Goal: Information Seeking & Learning: Find specific fact

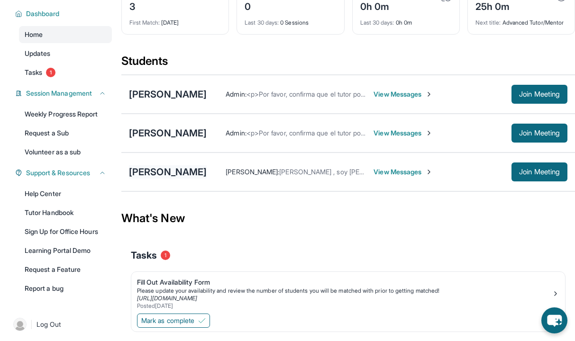
scroll to position [66, 0]
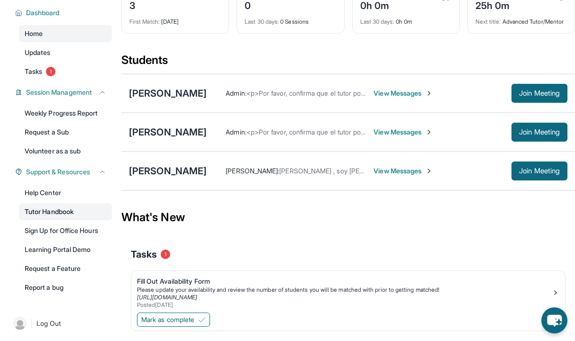
click at [63, 211] on link "Tutor Handbook" at bounding box center [65, 211] width 93 height 17
click at [373, 137] on span "View Messages" at bounding box center [402, 131] width 59 height 9
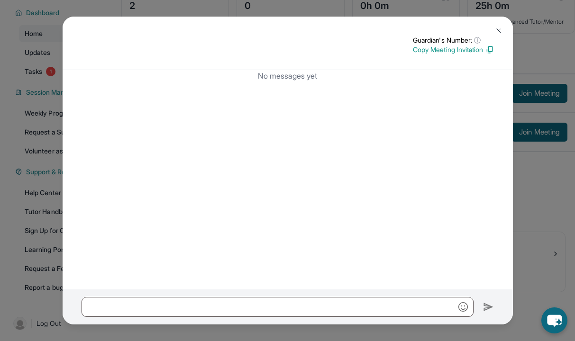
click at [495, 31] on img at bounding box center [499, 31] width 8 height 8
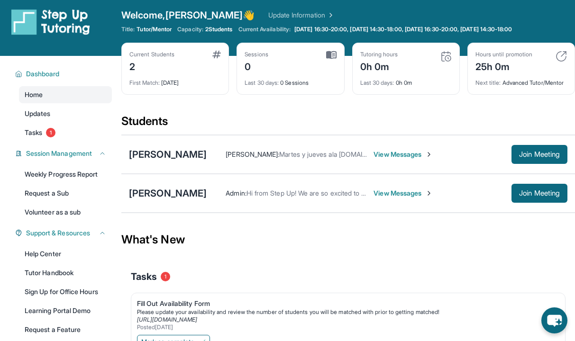
scroll to position [0, 0]
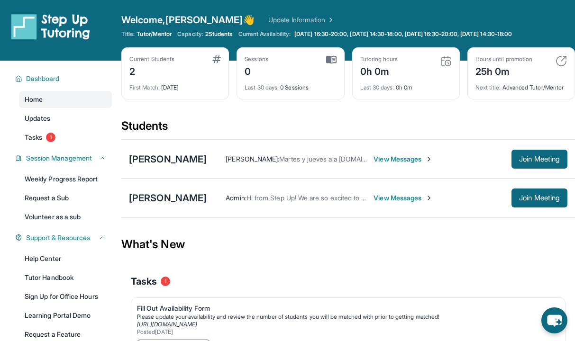
click at [381, 164] on span "View Messages" at bounding box center [402, 158] width 59 height 9
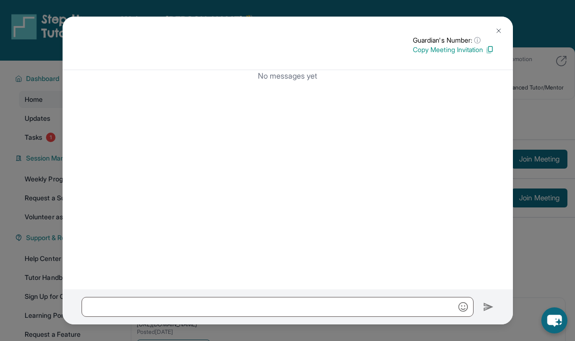
click at [496, 32] on img at bounding box center [499, 31] width 8 height 8
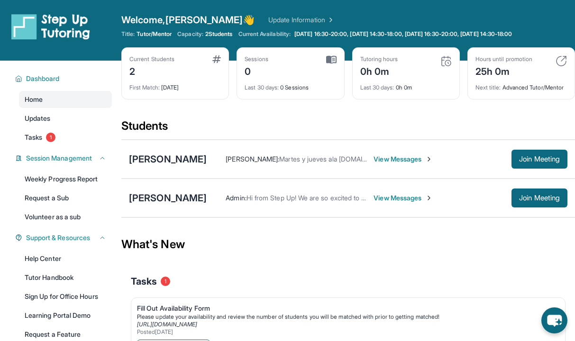
click at [398, 203] on span "View Messages" at bounding box center [402, 197] width 59 height 9
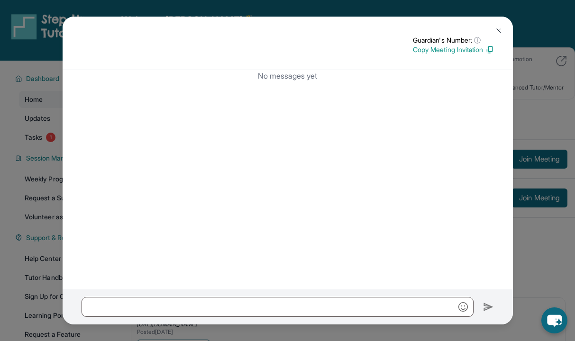
click at [499, 30] on img at bounding box center [499, 31] width 8 height 8
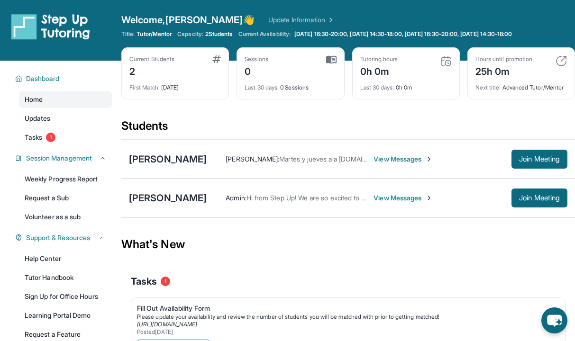
click at [218, 60] on img at bounding box center [216, 59] width 9 height 8
click at [268, 18] on link "Update Information" at bounding box center [301, 19] width 66 height 9
click at [378, 164] on span "View Messages" at bounding box center [402, 158] width 59 height 9
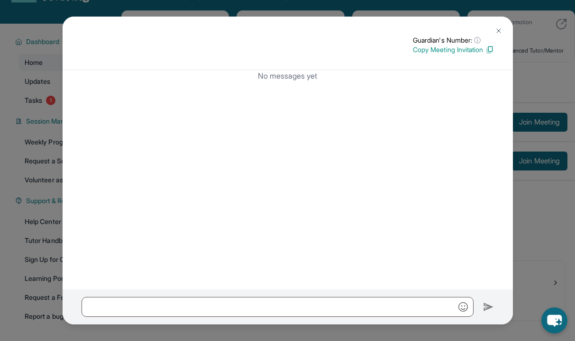
scroll to position [68, 0]
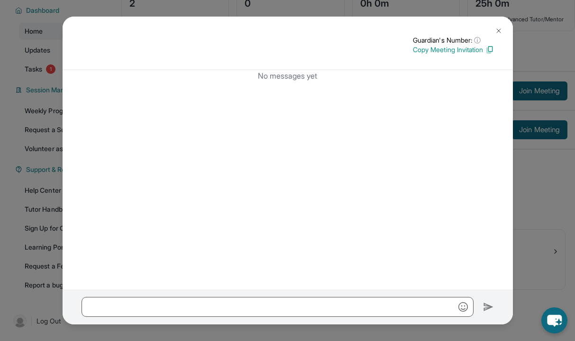
click at [501, 30] on img at bounding box center [499, 31] width 8 height 8
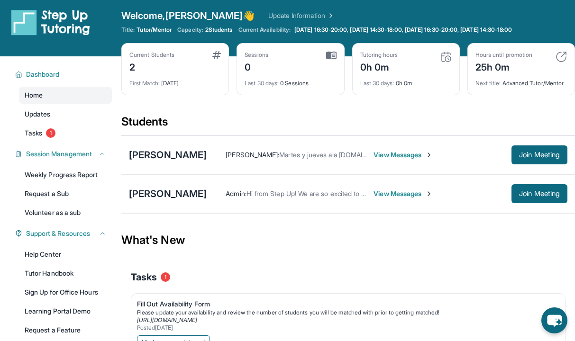
scroll to position [0, 0]
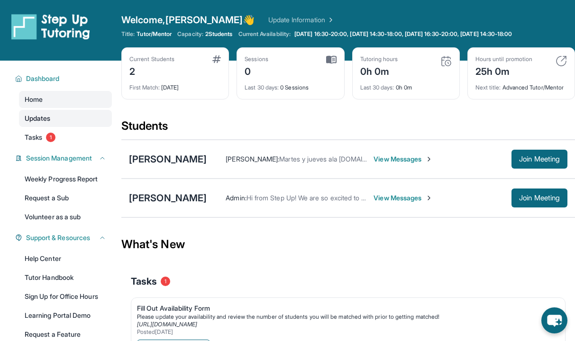
click at [57, 119] on link "Updates" at bounding box center [65, 118] width 93 height 17
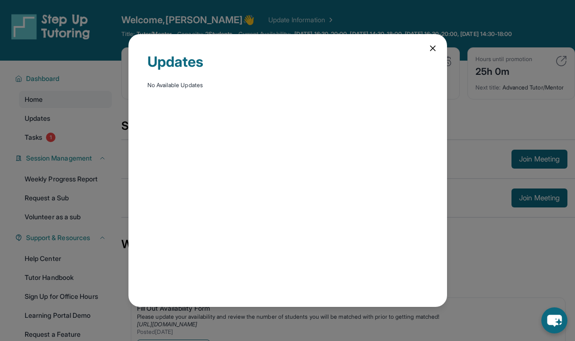
click at [434, 45] on icon at bounding box center [432, 48] width 9 height 9
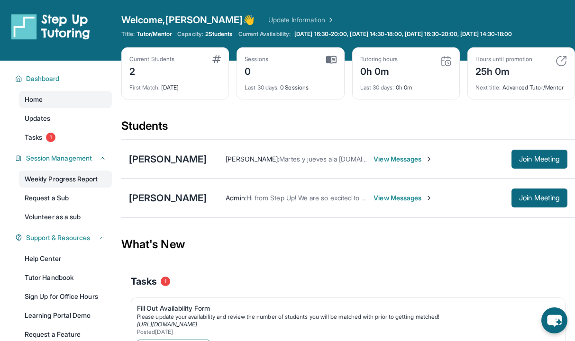
scroll to position [37, 0]
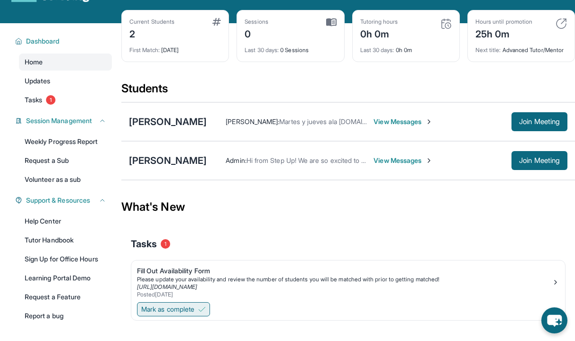
click at [163, 314] on span "Mark as complete" at bounding box center [167, 309] width 53 height 9
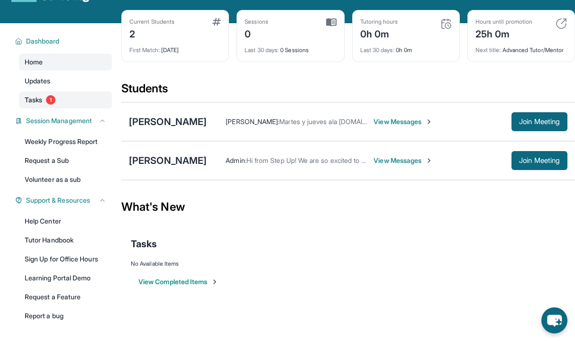
click at [46, 91] on link "Tasks 1" at bounding box center [65, 99] width 93 height 17
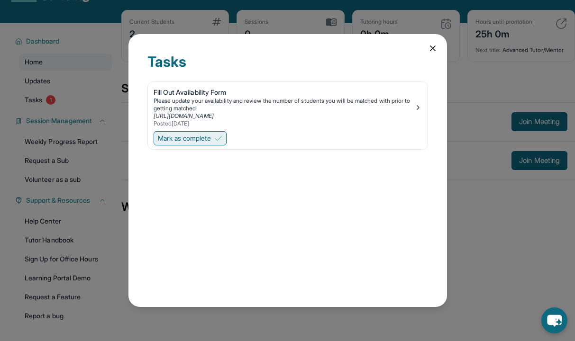
click at [207, 140] on span "Mark as complete" at bounding box center [184, 138] width 53 height 9
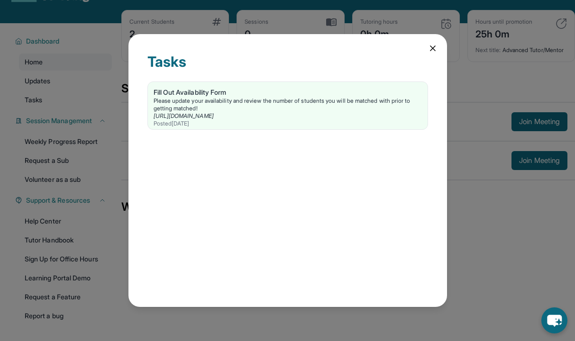
click at [435, 47] on icon at bounding box center [432, 48] width 9 height 9
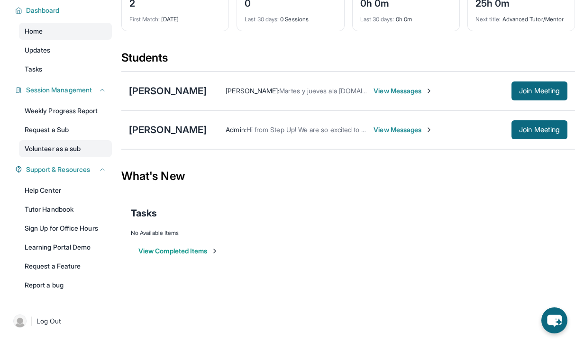
scroll to position [0, 0]
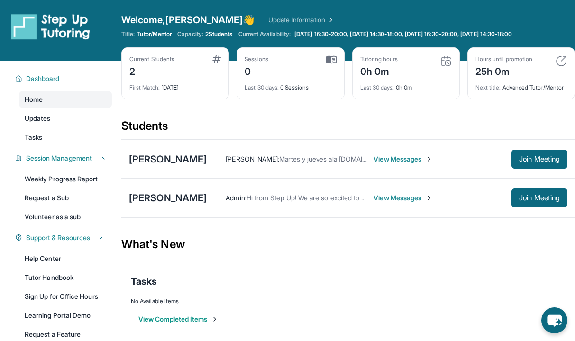
click at [149, 60] on div "Current Students" at bounding box center [151, 59] width 45 height 8
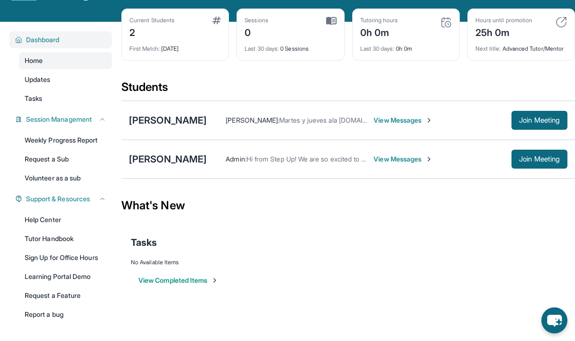
click at [59, 43] on span "Dashboard" at bounding box center [43, 39] width 34 height 9
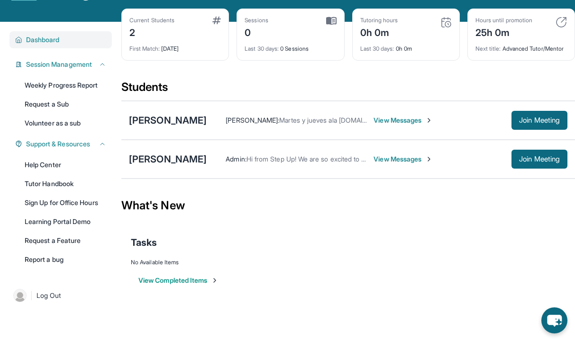
click at [59, 43] on span "Dashboard" at bounding box center [43, 39] width 34 height 9
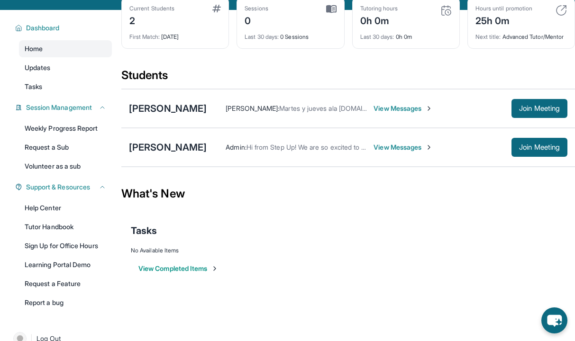
scroll to position [68, 0]
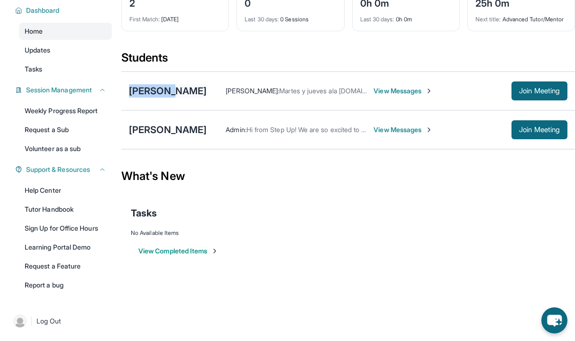
click at [169, 92] on div "[PERSON_NAME]" at bounding box center [168, 90] width 78 height 13
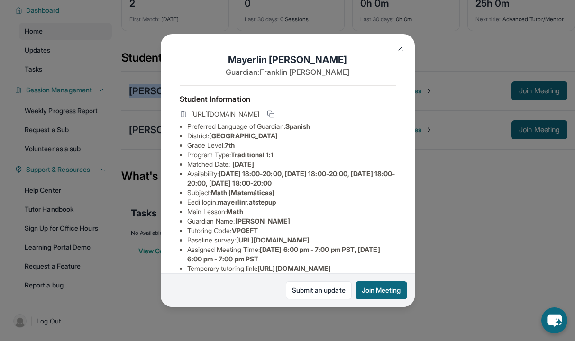
click at [398, 48] on img at bounding box center [401, 49] width 8 height 8
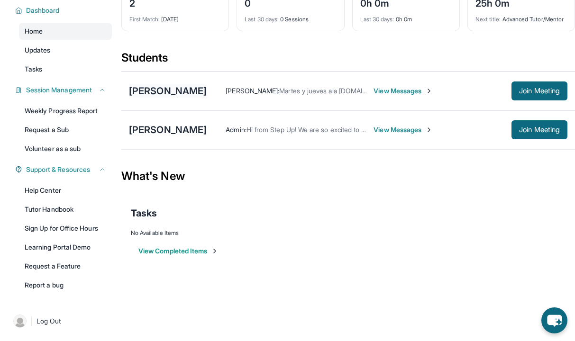
click at [188, 98] on div "[PERSON_NAME]" at bounding box center [168, 90] width 78 height 13
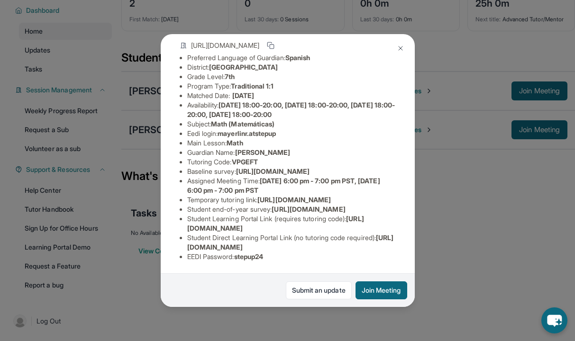
scroll to position [82, 0]
drag, startPoint x: 279, startPoint y: 234, endPoint x: 180, endPoint y: 223, distance: 100.2
click at [180, 223] on ul "Preferred Language of Guardian: Spanish District: Union Elementary School Distr…" at bounding box center [288, 157] width 216 height 208
click at [447, 263] on div "Mayerlin Rivera Guardian: Franklin Rivera Student Information https://student-p…" at bounding box center [287, 170] width 575 height 341
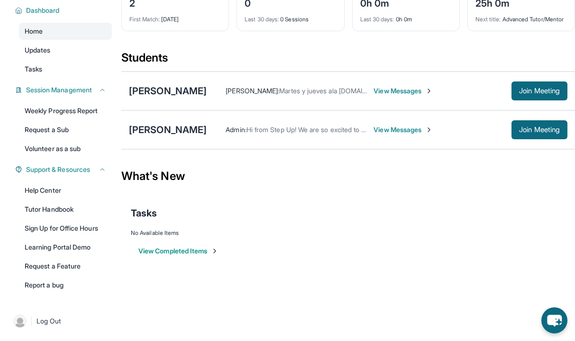
click at [398, 96] on span "View Messages" at bounding box center [402, 90] width 59 height 9
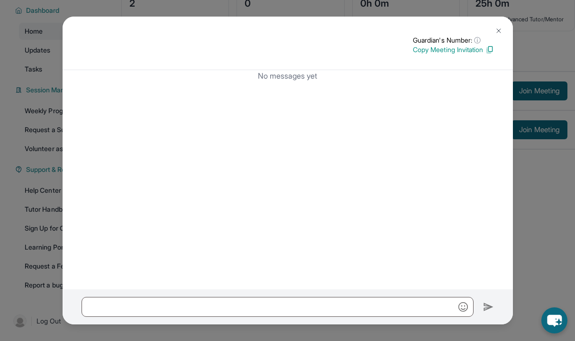
click at [500, 27] on img at bounding box center [499, 31] width 8 height 8
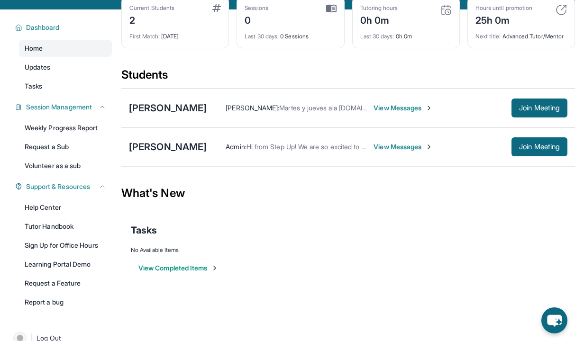
scroll to position [0, 0]
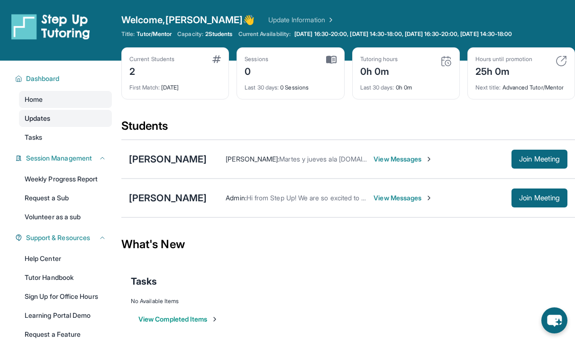
click at [50, 123] on link "Updates" at bounding box center [65, 118] width 93 height 17
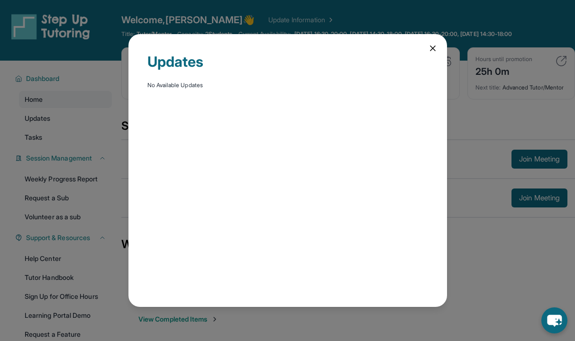
click at [432, 45] on icon at bounding box center [432, 48] width 9 height 9
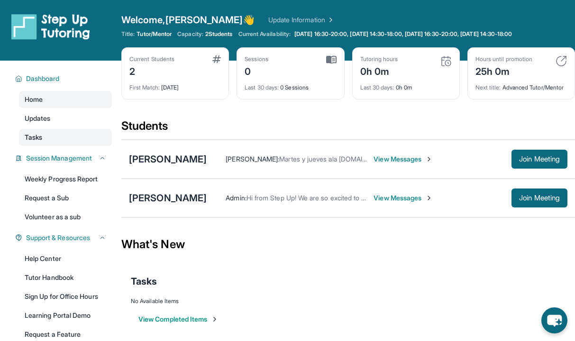
click at [59, 134] on link "Tasks" at bounding box center [65, 137] width 93 height 17
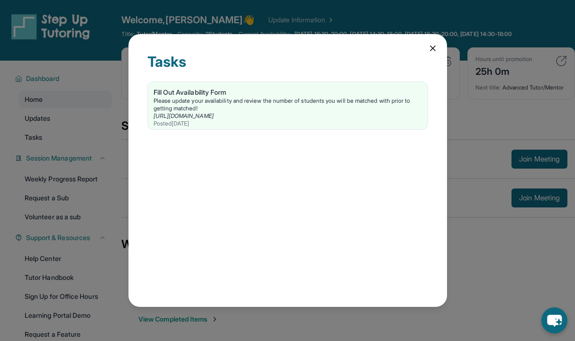
click at [436, 50] on icon at bounding box center [432, 48] width 9 height 9
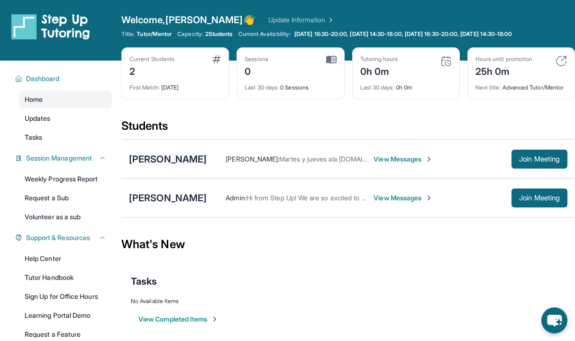
click at [144, 166] on div "[PERSON_NAME]" at bounding box center [168, 159] width 78 height 13
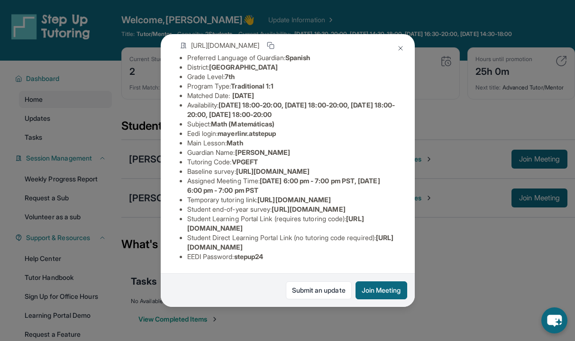
scroll to position [121, 0]
drag, startPoint x: 279, startPoint y: 194, endPoint x: 186, endPoint y: 185, distance: 93.4
click at [186, 185] on ul "Preferred Language of Guardian: Spanish District: Union Elementary School Distr…" at bounding box center [288, 157] width 216 height 208
copy span "https://www.thelessonspace.com/space/388947d1-8669-454c-87a3-c9099eb2a101/"
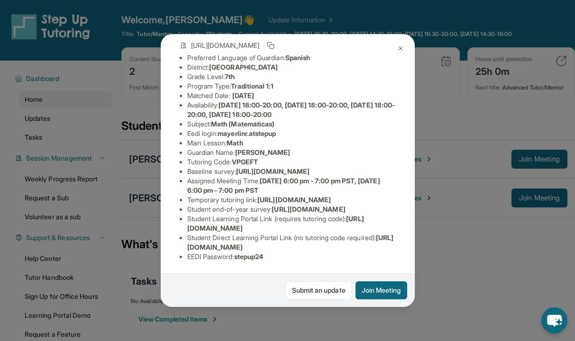
copy span "https://www.thelessonspace.com/space/388947d1-8669-454c-87a3-c9099eb2a101/"
click at [274, 204] on span "https://www.thelessonspace.com/space/388947d1-8669-454c-87a3-c9099eb2a101/" at bounding box center [293, 200] width 73 height 8
drag, startPoint x: 279, startPoint y: 227, endPoint x: 187, endPoint y: 221, distance: 92.2
click at [187, 205] on li "Temporary tutoring link : https://www.thelessonspace.com/space/388947d1-8669-45…" at bounding box center [291, 199] width 208 height 9
copy span "https://www.thelessonspace.com/space/388947d1-8669-454c-87a3-c9099eb2a101/"
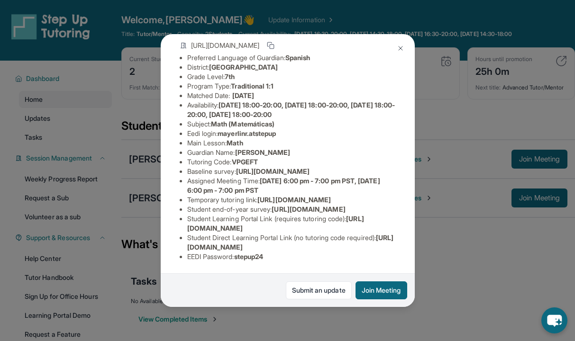
click at [279, 214] on li "Student end-of-year survey : https://airtable.com/apprlfn8WjpjBUn2G/shrlTUKpjWE…" at bounding box center [291, 209] width 208 height 9
drag, startPoint x: 279, startPoint y: 225, endPoint x: 171, endPoint y: 217, distance: 107.9
click at [171, 217] on div "Mayerlin Rivera Guardian: Franklin Rivera Student Information https://student-p…" at bounding box center [288, 170] width 254 height 273
copy span "https://www.thelessonspace.com/space/388947d1-8669-454c-87a3-c9099eb2a101/"
click at [272, 213] on span "https://airtable.com/apprlfn8WjpjBUn2G/shrlTUKpjWEbXdPga?prefill_Type%20of%20Fo…" at bounding box center [308, 209] width 73 height 8
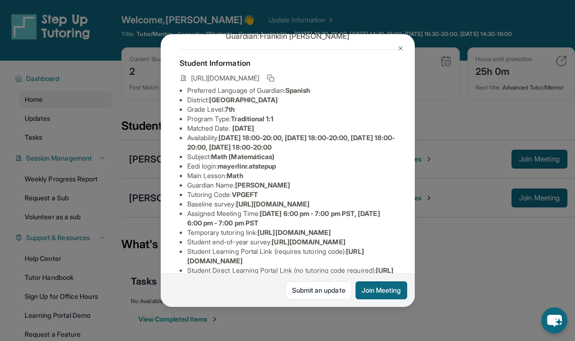
scroll to position [36, 0]
drag, startPoint x: 264, startPoint y: 196, endPoint x: 188, endPoint y: 196, distance: 76.8
click at [188, 196] on li "Tutoring Code : VPGEFT" at bounding box center [291, 194] width 208 height 9
copy li "Tutoring Code : VPGEFT"
click at [253, 200] on li "Baseline survey : https://airtable.com/apprlfn8WjpjBUn2G/shrK0QR6AaNyG5psY?pref…" at bounding box center [291, 203] width 208 height 9
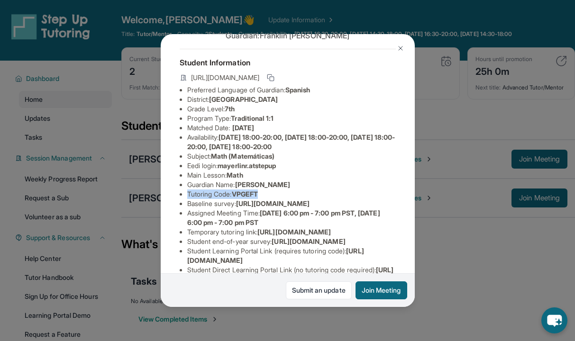
drag, startPoint x: 266, startPoint y: 192, endPoint x: 188, endPoint y: 193, distance: 77.7
click at [188, 193] on li "Tutoring Code : VPGEFT" at bounding box center [291, 194] width 208 height 9
copy li "Tutoring Code : VPGEFT"
click at [265, 197] on li "Tutoring Code : VPGEFT" at bounding box center [291, 194] width 208 height 9
drag, startPoint x: 263, startPoint y: 190, endPoint x: 182, endPoint y: 191, distance: 80.6
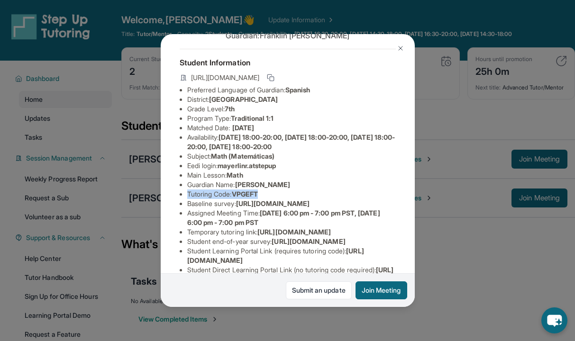
click at [187, 191] on li "Tutoring Code : VPGEFT" at bounding box center [291, 194] width 208 height 9
copy li "Tutoring Code : VPGEFT"
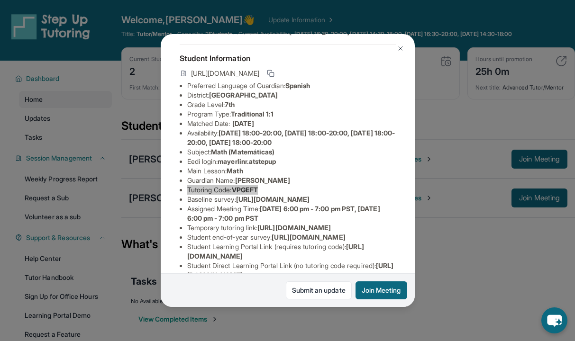
scroll to position [73, 0]
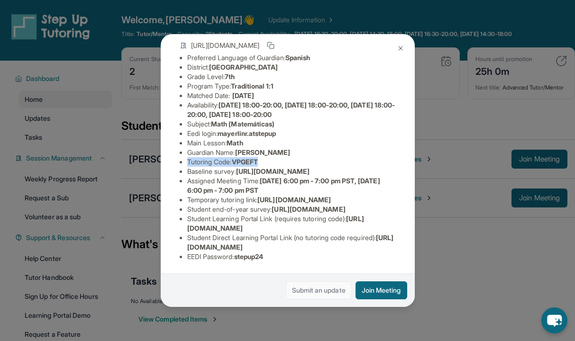
click at [308, 291] on link "Submit an update" at bounding box center [319, 290] width 66 height 18
click at [402, 46] on img at bounding box center [401, 49] width 8 height 8
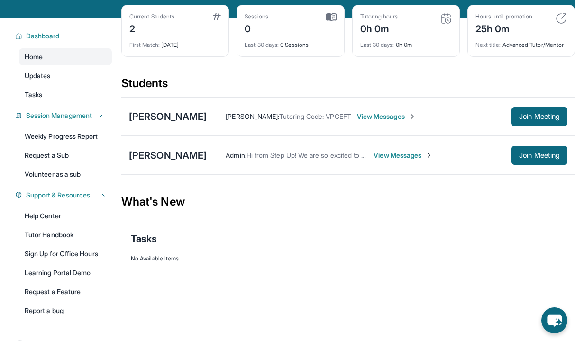
scroll to position [68, 0]
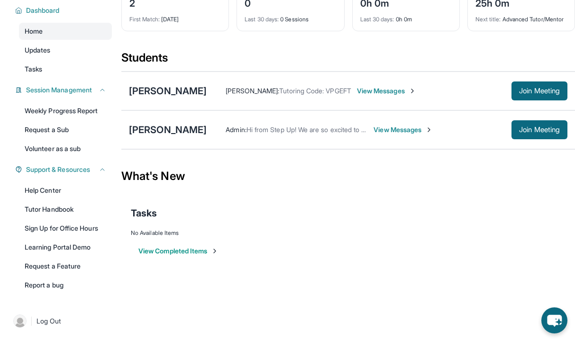
click at [386, 96] on span "View Messages" at bounding box center [386, 90] width 59 height 9
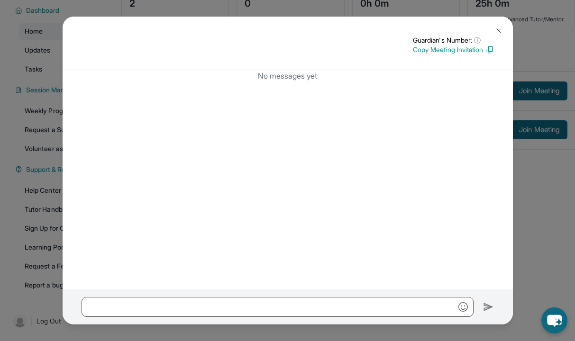
click at [498, 31] on img at bounding box center [499, 31] width 8 height 8
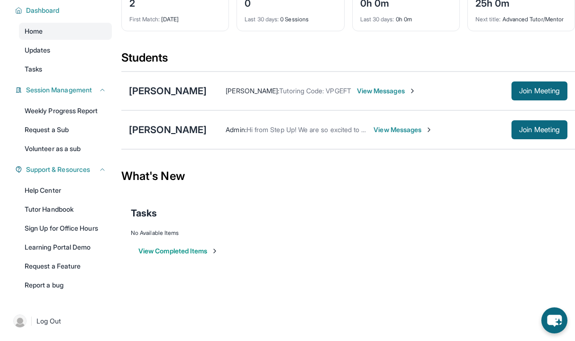
click at [256, 95] on span "Kristin Regalado Aceves :" at bounding box center [253, 91] width 54 height 8
click at [298, 95] on span "Tutoring Code: VPGEFT" at bounding box center [315, 91] width 72 height 8
click at [369, 96] on span "View Messages" at bounding box center [386, 90] width 59 height 9
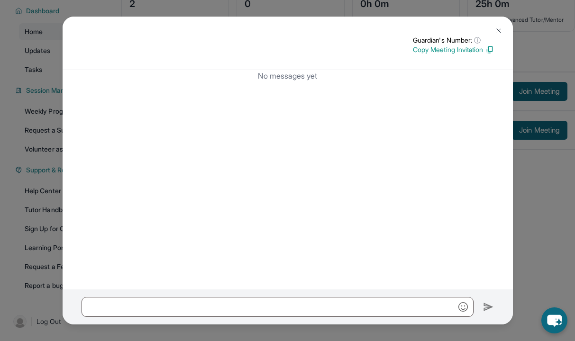
scroll to position [0, 0]
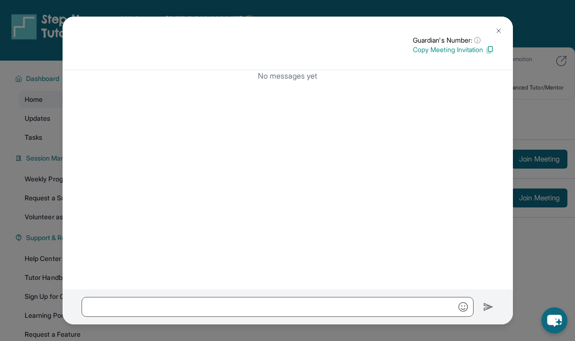
click at [498, 29] on img at bounding box center [499, 31] width 8 height 8
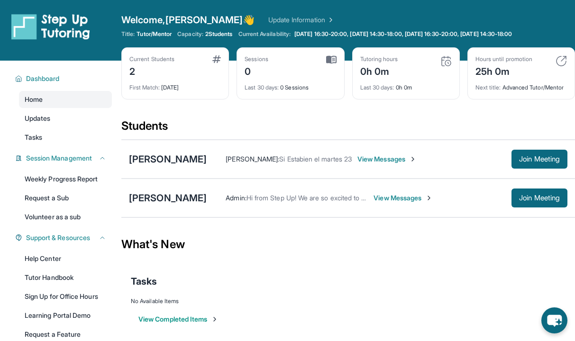
click at [373, 164] on span "View Messages" at bounding box center [386, 158] width 59 height 9
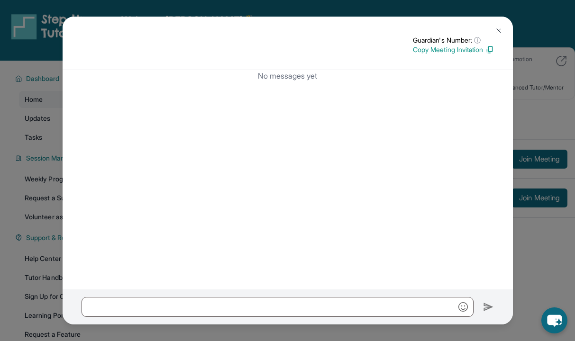
click at [498, 31] on img at bounding box center [499, 31] width 8 height 8
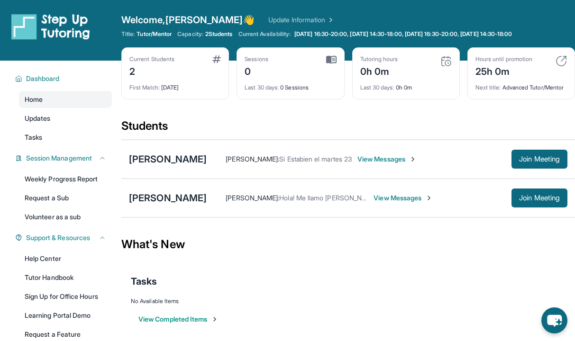
scroll to position [3, 0]
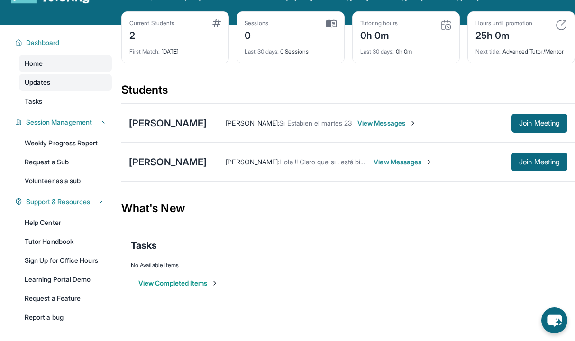
scroll to position [31, 0]
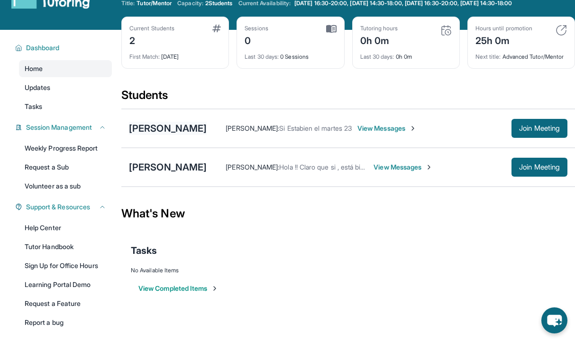
click at [165, 135] on div "[PERSON_NAME]" at bounding box center [168, 128] width 78 height 13
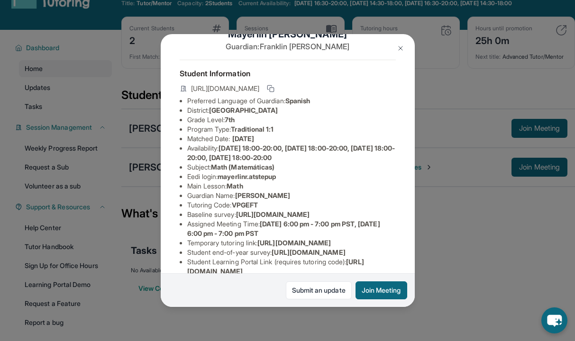
scroll to position [27, 0]
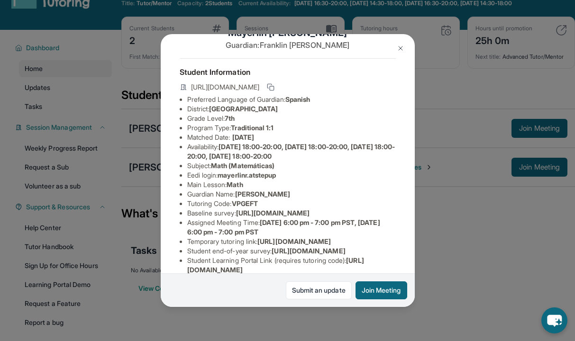
click at [444, 218] on div "[PERSON_NAME] Guardian: [PERSON_NAME] Student Information [URL][DOMAIN_NAME] Pr…" at bounding box center [287, 170] width 575 height 341
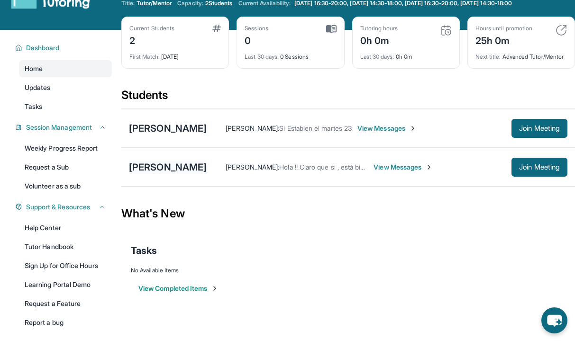
click at [142, 172] on div "[PERSON_NAME]" at bounding box center [168, 167] width 78 height 13
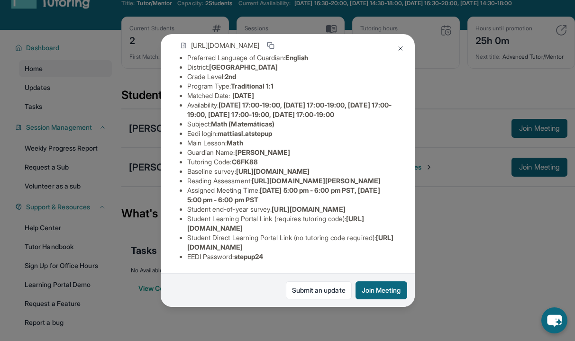
scroll to position [154, 3]
click at [397, 48] on img at bounding box center [401, 49] width 8 height 8
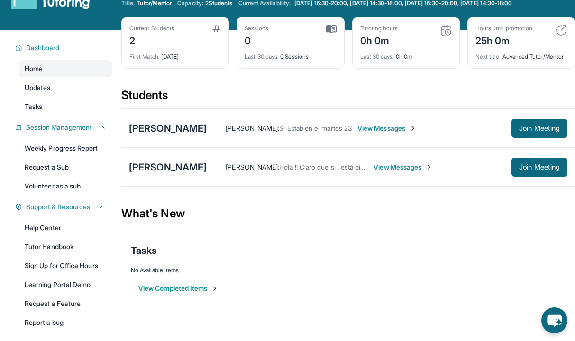
click at [163, 135] on div "[PERSON_NAME]" at bounding box center [168, 128] width 78 height 13
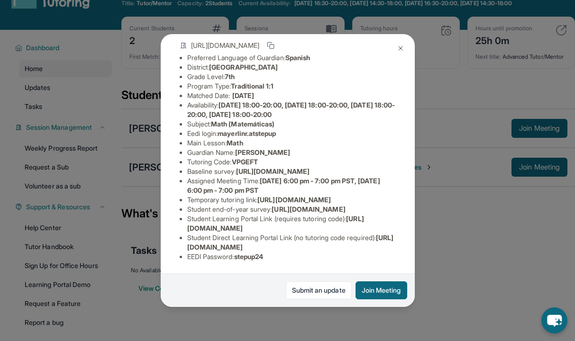
scroll to position [154, 0]
click at [397, 47] on img at bounding box center [401, 49] width 8 height 8
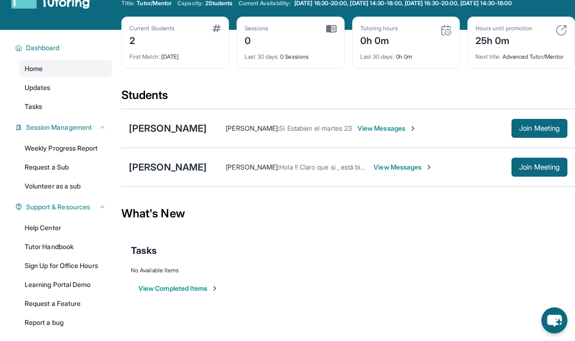
click at [211, 122] on div "Mayerlin Rivera Franklin Rivera : Si Estabien el martes 23 View Messages Join M…" at bounding box center [347, 128] width 453 height 39
click at [184, 134] on div "[PERSON_NAME]" at bounding box center [168, 128] width 78 height 13
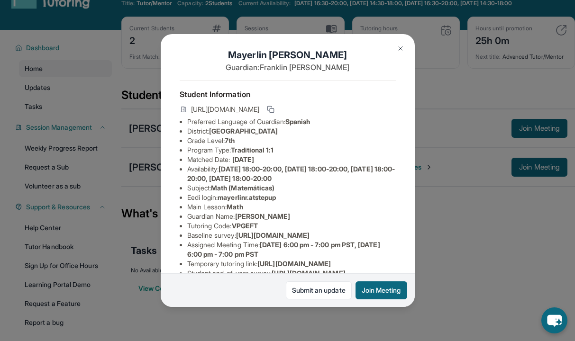
scroll to position [7, 0]
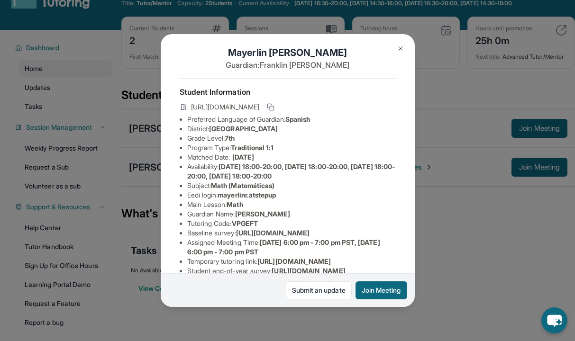
click at [400, 47] on img at bounding box center [401, 49] width 8 height 8
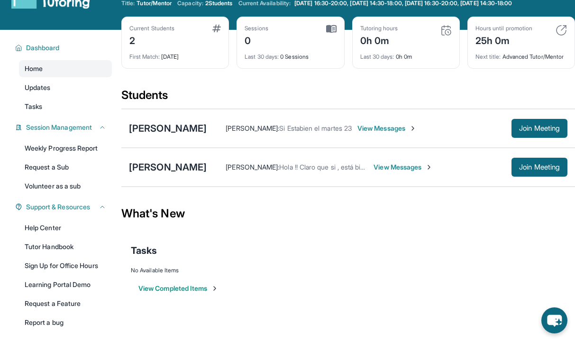
click at [195, 163] on div "Mattias Lozano Maria Lozano : Hola !! Claro que si , está bien esos días , much…" at bounding box center [347, 167] width 453 height 39
click at [182, 174] on div "[PERSON_NAME]" at bounding box center [168, 167] width 78 height 13
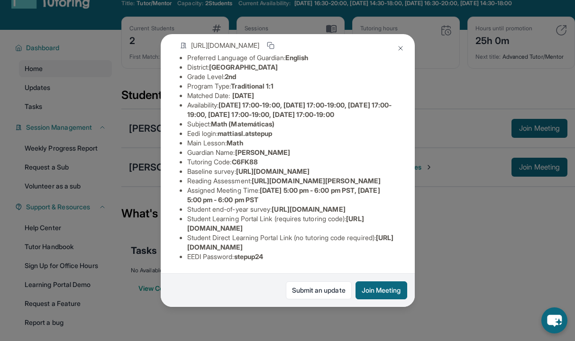
scroll to position [154, 0]
click at [403, 48] on img at bounding box center [401, 49] width 8 height 8
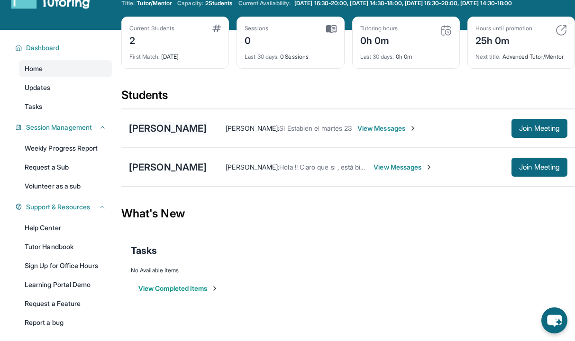
click at [154, 135] on div "[PERSON_NAME]" at bounding box center [168, 128] width 78 height 13
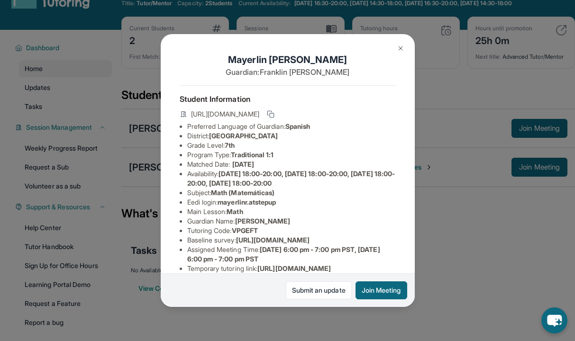
click at [402, 46] on img at bounding box center [401, 49] width 8 height 8
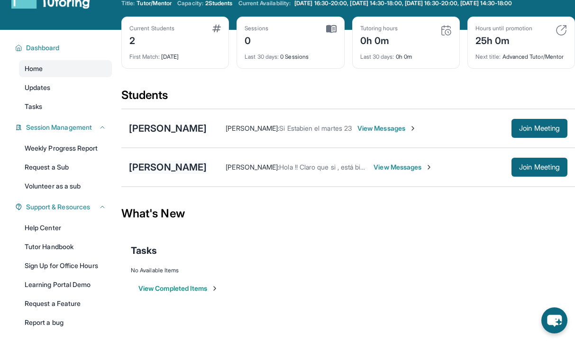
click at [187, 174] on div "[PERSON_NAME]" at bounding box center [168, 167] width 78 height 13
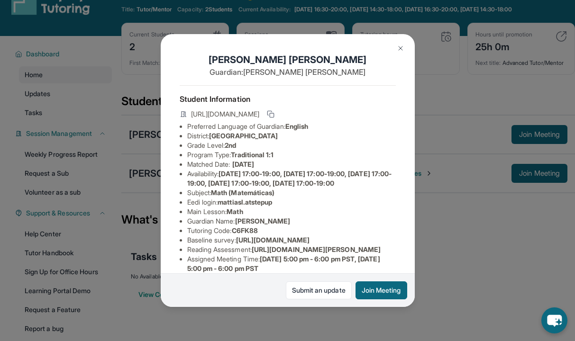
scroll to position [23, 0]
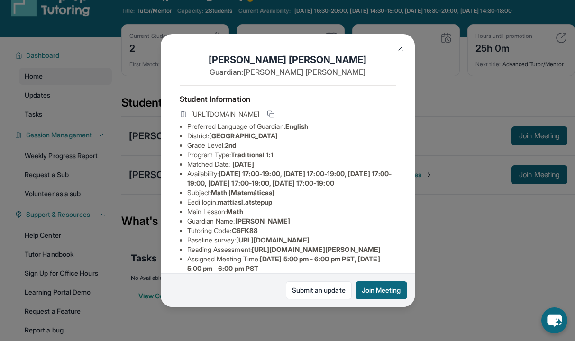
click at [399, 47] on img at bounding box center [401, 49] width 8 height 8
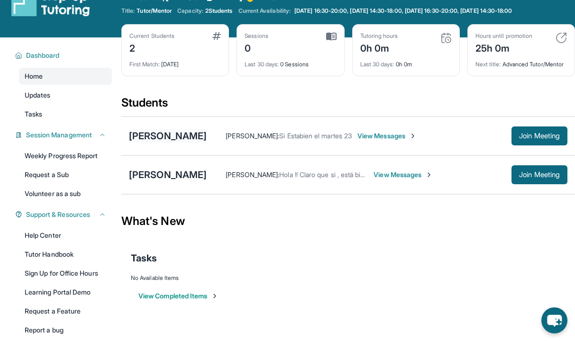
click at [167, 143] on div "[PERSON_NAME]" at bounding box center [168, 135] width 78 height 13
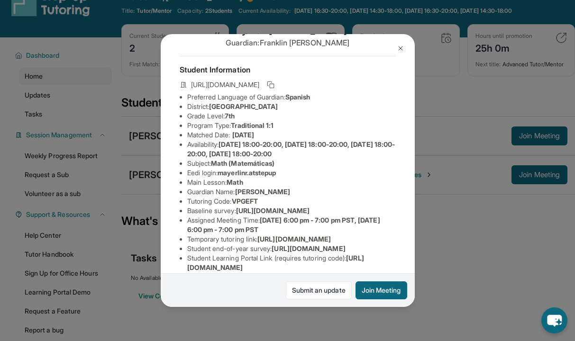
scroll to position [30, 0]
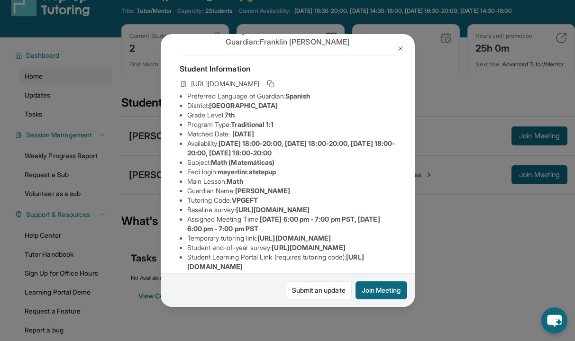
drag, startPoint x: 323, startPoint y: 107, endPoint x: 214, endPoint y: 105, distance: 109.5
click at [214, 105] on li "District: Union Elementary School District" at bounding box center [291, 105] width 208 height 9
copy span "Union Elementary School District"
click at [399, 49] on img at bounding box center [401, 49] width 8 height 8
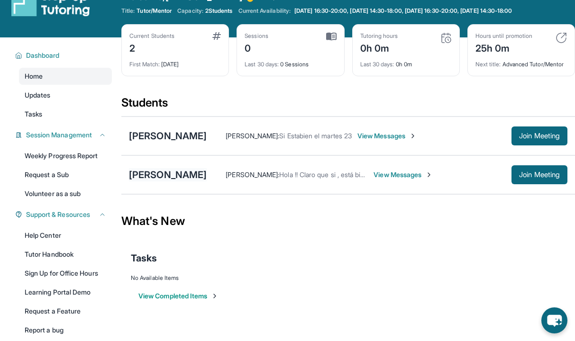
click at [188, 181] on div "[PERSON_NAME]" at bounding box center [168, 174] width 78 height 13
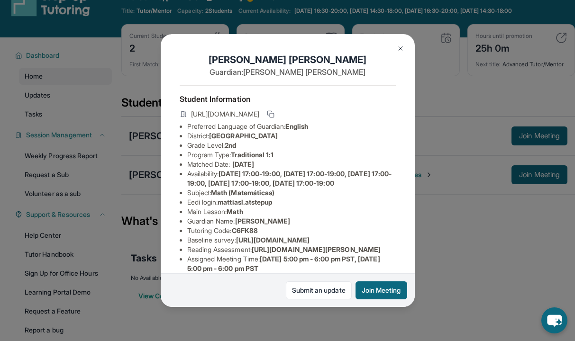
drag, startPoint x: 320, startPoint y: 139, endPoint x: 216, endPoint y: 136, distance: 104.3
click at [216, 136] on li "District: Berryessa Union School District" at bounding box center [291, 135] width 208 height 9
click at [216, 136] on span "Berryessa Union School District" at bounding box center [243, 136] width 69 height 8
drag, startPoint x: 216, startPoint y: 136, endPoint x: 223, endPoint y: 137, distance: 7.6
click at [223, 137] on span "Berryessa Union School District" at bounding box center [243, 136] width 69 height 8
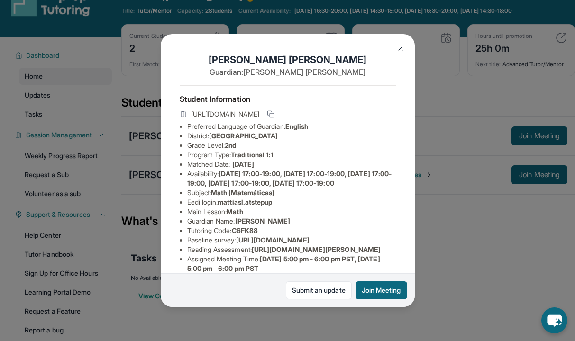
click at [215, 136] on span "Berryessa Union School District" at bounding box center [243, 136] width 69 height 8
drag, startPoint x: 215, startPoint y: 136, endPoint x: 311, endPoint y: 136, distance: 96.2
click at [278, 136] on span "Berryessa Union School District" at bounding box center [243, 136] width 69 height 8
copy span "Berryessa Union School District"
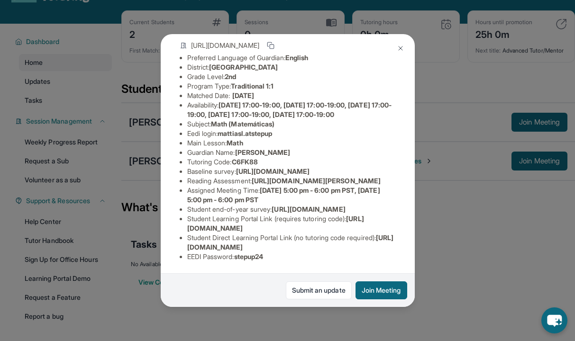
scroll to position [40, 0]
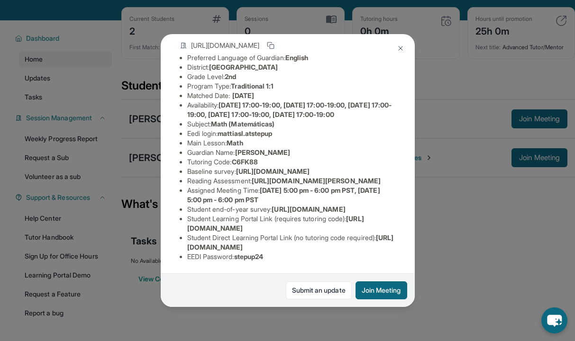
drag, startPoint x: 352, startPoint y: 229, endPoint x: 187, endPoint y: 231, distance: 165.4
click at [187, 231] on li "Student Learning Portal Link (requires tutoring code) : https://student-portal.…" at bounding box center [291, 223] width 208 height 19
copy span "https://student-portal.stepuptutoring.org/student"
click at [352, 228] on li "Student Learning Portal Link (requires tutoring code) : https://student-portal.…" at bounding box center [291, 223] width 208 height 19
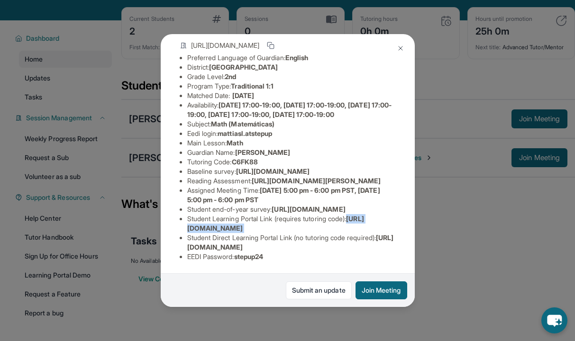
drag, startPoint x: 352, startPoint y: 228, endPoint x: 185, endPoint y: 228, distance: 166.8
click at [185, 228] on ul "Preferred Language of Guardian: English District: Berryessa Union School Distri…" at bounding box center [288, 157] width 216 height 208
copy span "https://student-portal.stepuptutoring.org/student"
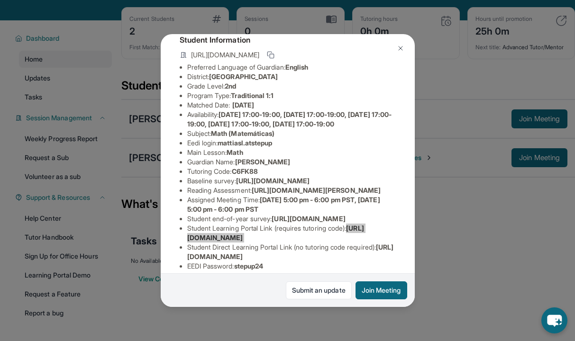
scroll to position [52, 0]
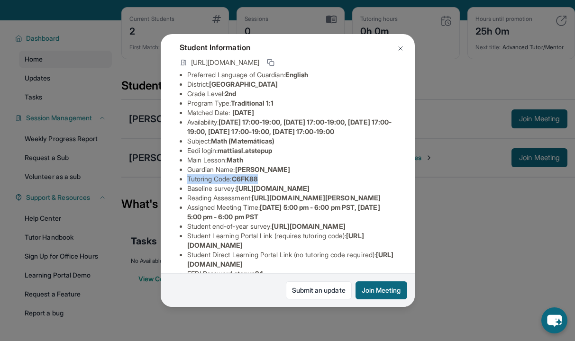
drag, startPoint x: 270, startPoint y: 190, endPoint x: 187, endPoint y: 189, distance: 82.4
click at [187, 184] on li "Tutoring Code : C6FK88" at bounding box center [291, 178] width 208 height 9
copy li "Tutoring Code : C6FK88"
click at [258, 183] on span "C6FK88" at bounding box center [245, 179] width 26 height 8
drag, startPoint x: 269, startPoint y: 187, endPoint x: 185, endPoint y: 189, distance: 83.4
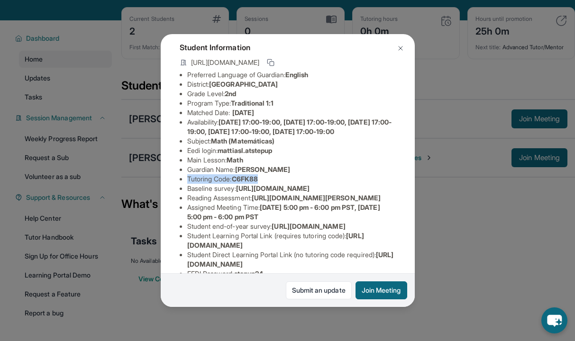
click at [185, 189] on ul "Preferred Language of Guardian: English District: Berryessa Union School Distri…" at bounding box center [288, 174] width 216 height 208
copy li "Tutoring Code : C6FK88"
click at [399, 47] on img at bounding box center [401, 49] width 8 height 8
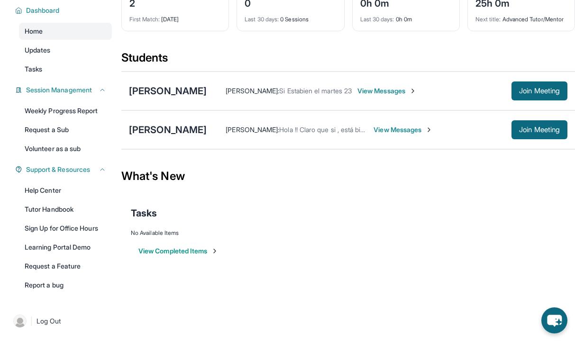
scroll to position [0, 0]
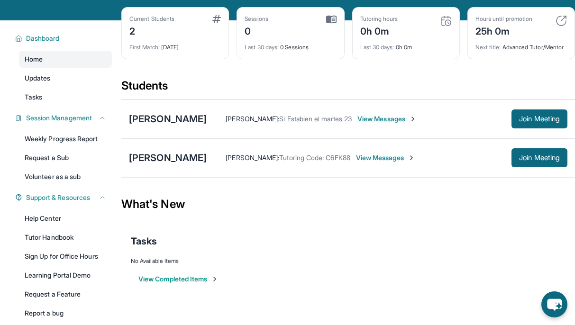
scroll to position [84, 0]
